Goal: Go to known website: Access a specific website the user already knows

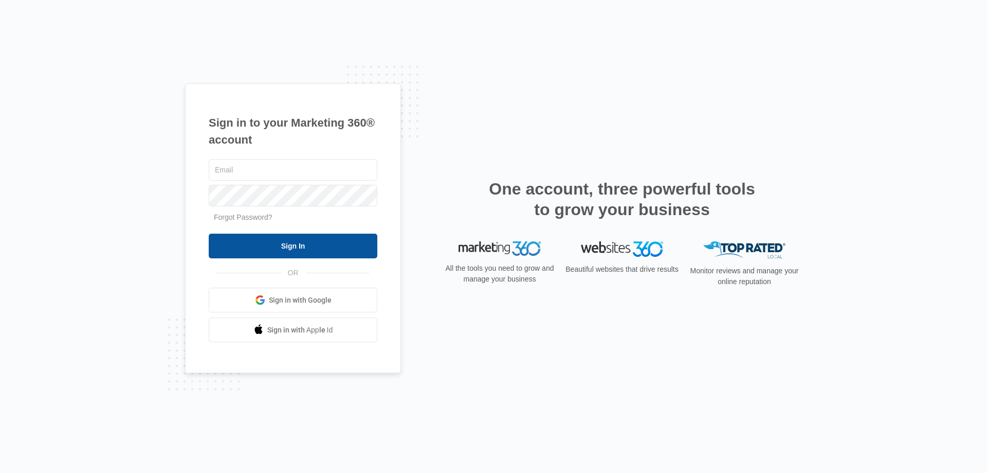
type input "[EMAIL_ADDRESS][DOMAIN_NAME]"
click at [285, 249] on input "Sign In" at bounding box center [293, 246] width 169 height 25
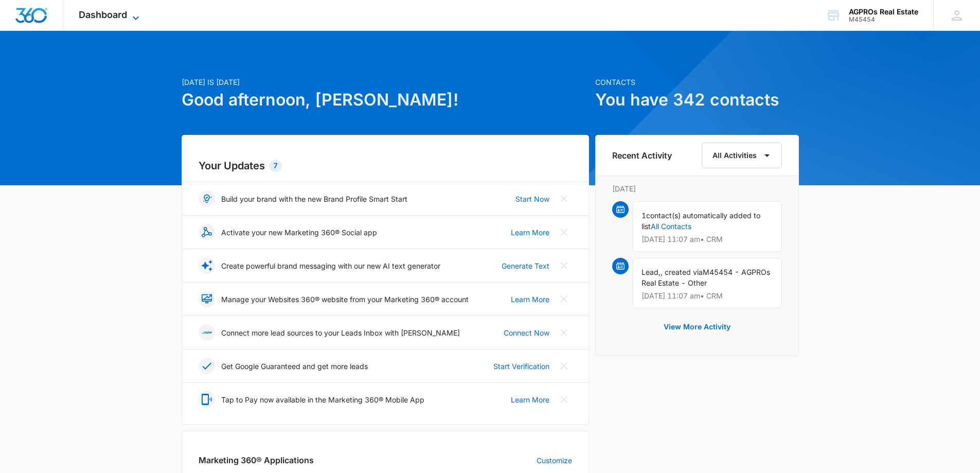
click at [104, 11] on span "Dashboard" at bounding box center [103, 14] width 48 height 11
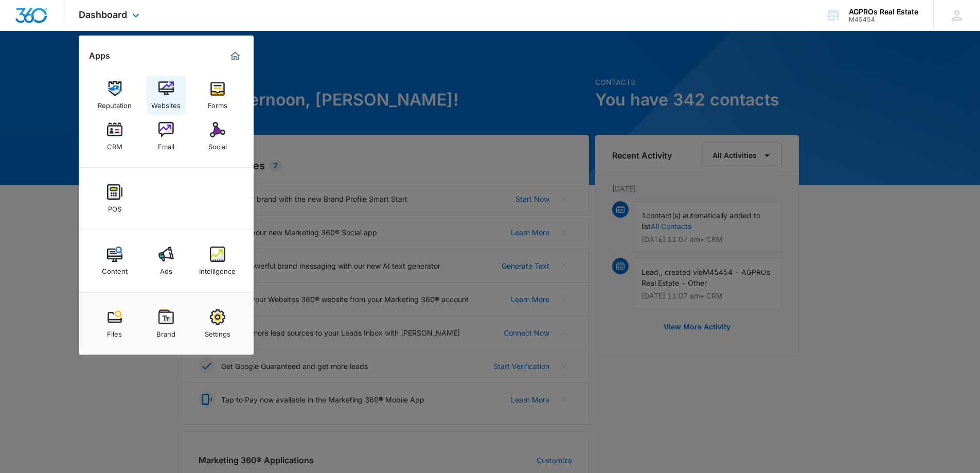
click at [169, 86] on img at bounding box center [165, 88] width 15 height 15
